Goal: Information Seeking & Learning: Understand process/instructions

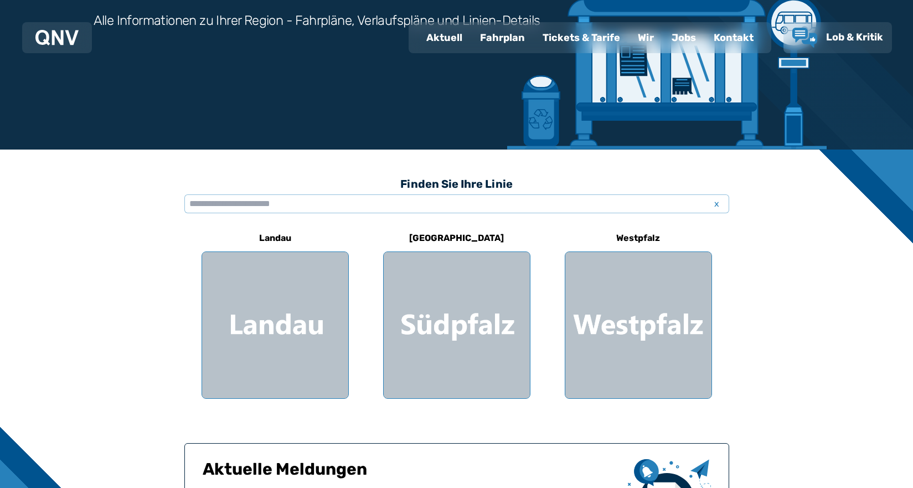
scroll to position [111, 0]
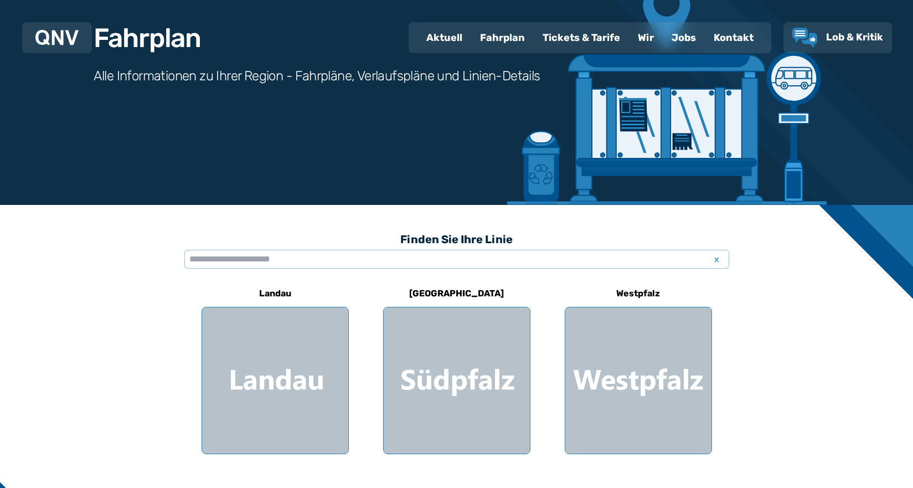
click at [487, 35] on div "Fahrplan" at bounding box center [502, 37] width 63 height 29
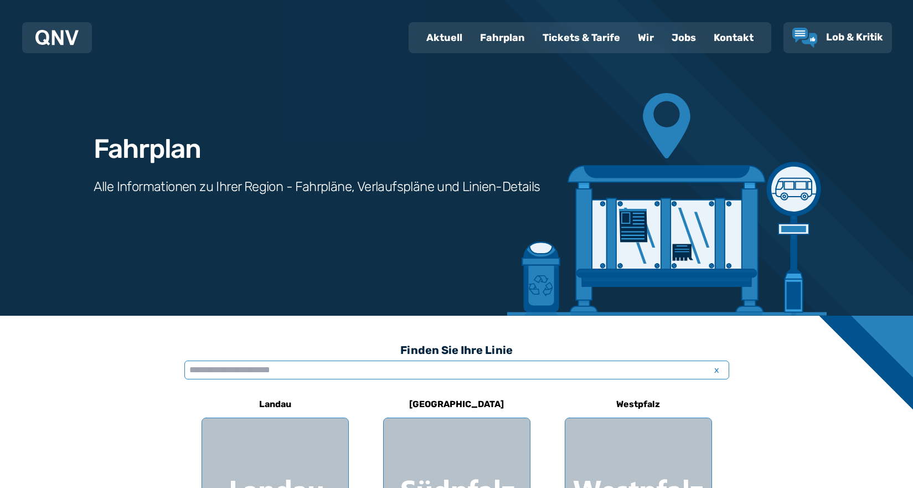
click at [195, 370] on input "text" at bounding box center [456, 369] width 545 height 19
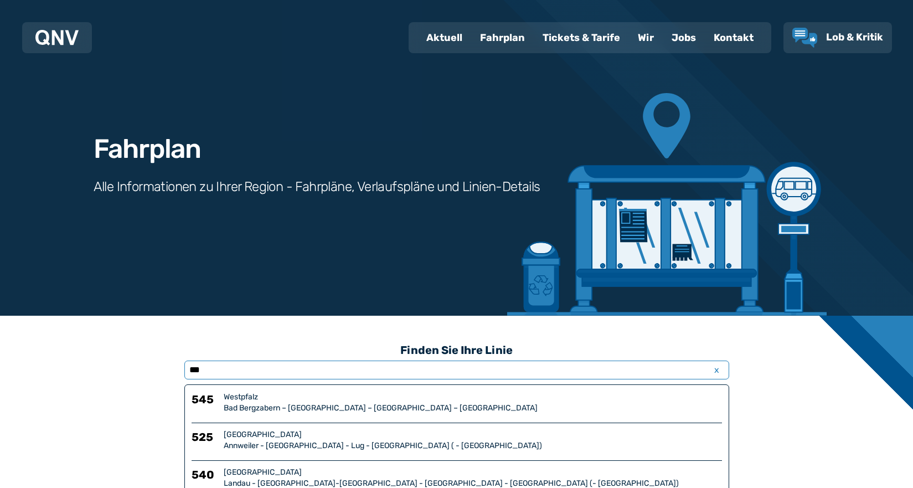
type input "***"
click at [230, 476] on div "[GEOGRAPHIC_DATA]" at bounding box center [473, 472] width 498 height 11
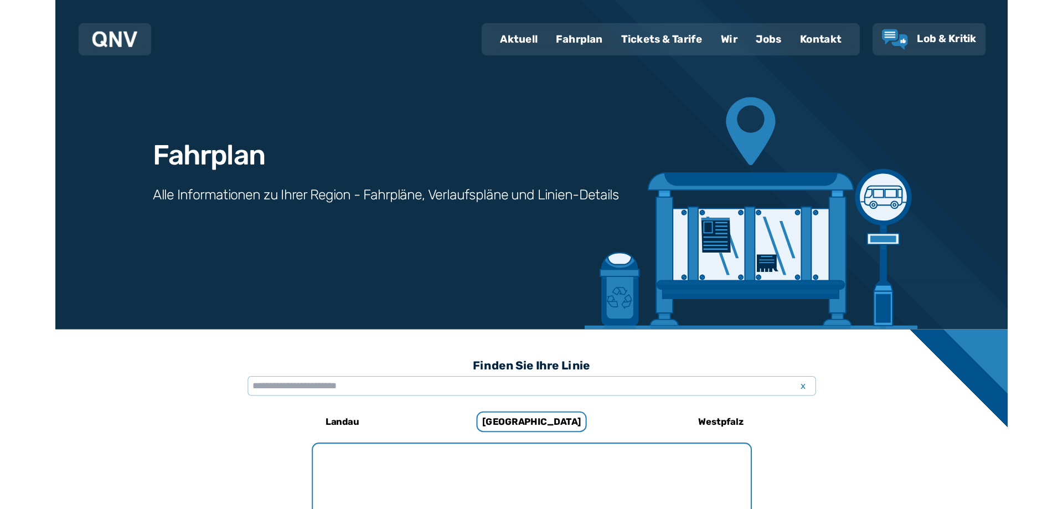
scroll to position [730, 0]
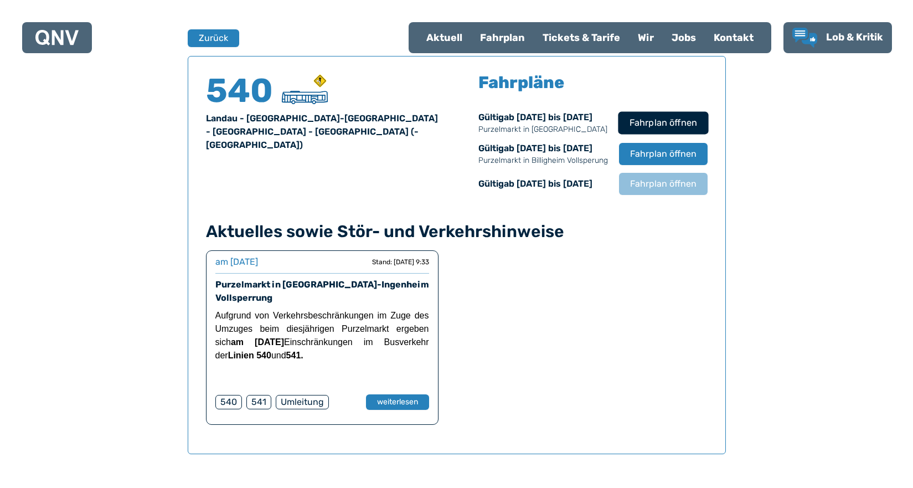
click at [648, 125] on span "Fahrplan öffnen" at bounding box center [663, 122] width 68 height 13
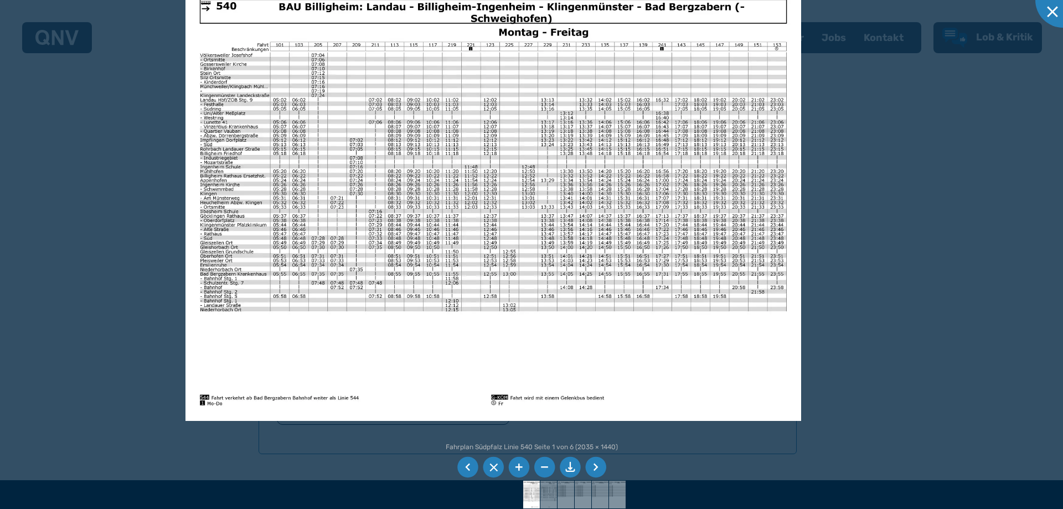
click at [776, 415] on img at bounding box center [493, 203] width 616 height 436
click at [592, 466] on li at bounding box center [595, 467] width 21 height 21
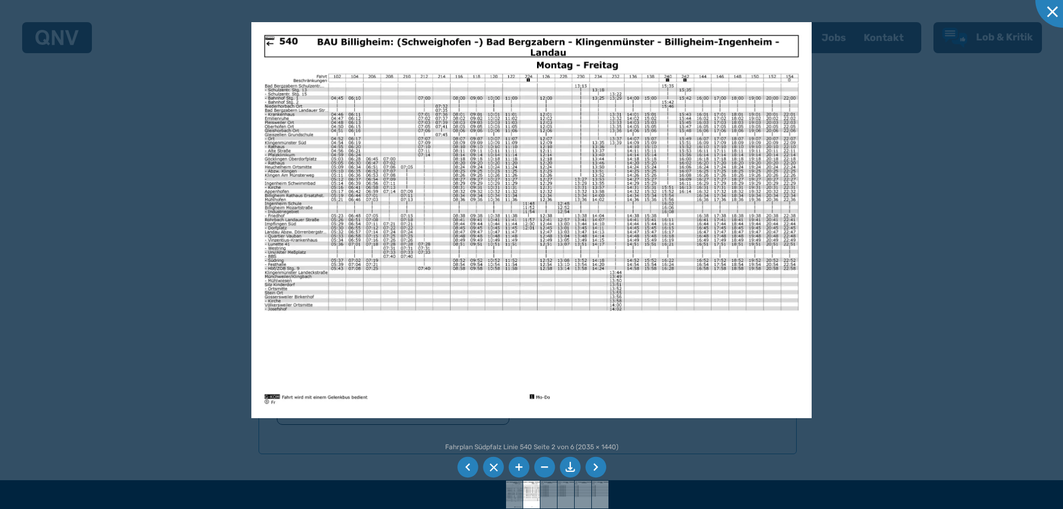
click at [589, 465] on li at bounding box center [595, 467] width 21 height 21
